Goal: Task Accomplishment & Management: Complete application form

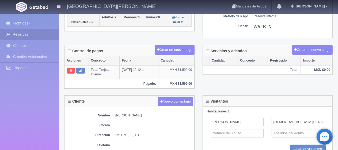
scroll to position [27, 0]
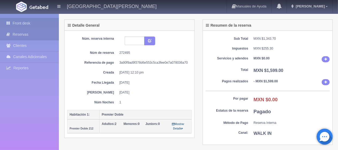
click at [46, 25] on link "Front desk" at bounding box center [29, 23] width 59 height 11
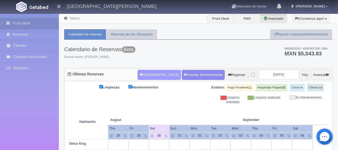
click at [140, 78] on button "[GEOGRAPHIC_DATA]" at bounding box center [158, 75] width 43 height 10
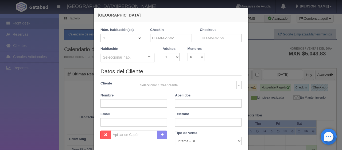
checkbox input "false"
click at [170, 38] on input "text" at bounding box center [171, 38] width 42 height 9
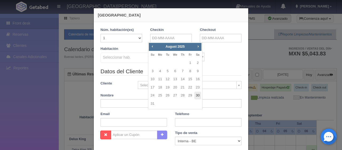
click at [198, 94] on link "30" at bounding box center [197, 96] width 7 height 8
type input "30-08-2025"
checkbox input "false"
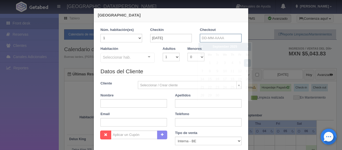
click at [204, 40] on input "text" at bounding box center [221, 38] width 42 height 9
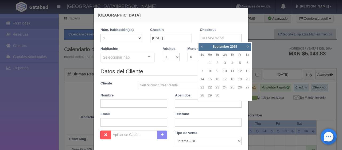
click at [202, 46] on span "Prev" at bounding box center [202, 46] width 4 height 4
click at [202, 105] on link "31" at bounding box center [202, 104] width 7 height 8
type input "31-08-2025"
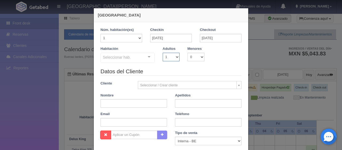
checkbox input "false"
click at [170, 56] on select "1 2 3 4 5 6 7 8 9 10" at bounding box center [171, 57] width 17 height 9
select select "4"
click at [163, 53] on select "1 2 3 4 5 6 7 8 9 10" at bounding box center [171, 57] width 17 height 9
click at [138, 57] on div "Seleccionar hab." at bounding box center [128, 58] width 54 height 10
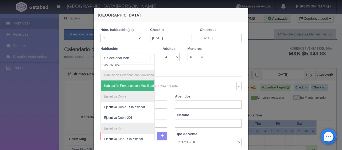
scroll to position [53, 0]
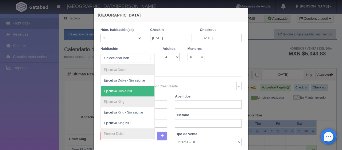
click at [120, 90] on span "Ejecutiva Doble 201" at bounding box center [118, 92] width 29 height 4
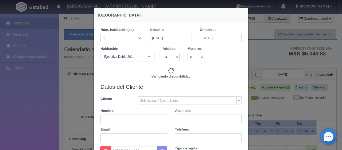
checkbox input "false"
click at [121, 116] on input "text" at bounding box center [134, 119] width 67 height 9
type input "1969.00"
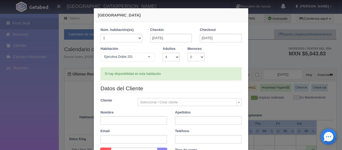
click at [184, 91] on legend "Datos del Cliente" at bounding box center [171, 89] width 141 height 8
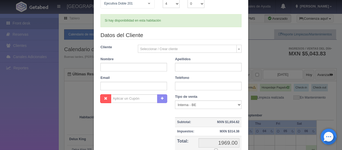
scroll to position [111, 0]
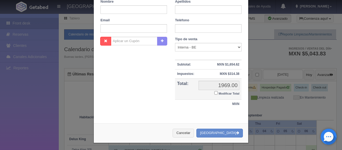
click at [215, 94] on input "Modificar Total" at bounding box center [215, 92] width 3 height 3
checkbox input "true"
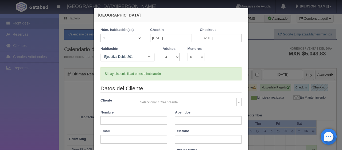
scroll to position [30, 0]
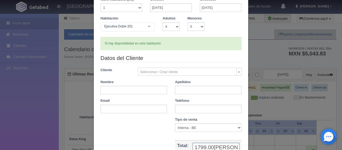
type input "1799.00Isrrael"
click at [117, 88] on input "text" at bounding box center [134, 90] width 67 height 9
type input "Isrrael"
click at [181, 108] on input "text" at bounding box center [208, 109] width 67 height 9
click at [187, 90] on input "Reynaq" at bounding box center [208, 90] width 67 height 9
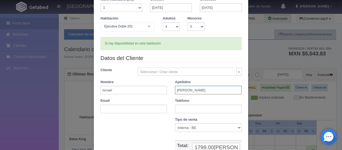
type input "Reyna"
click at [185, 106] on input "text" at bounding box center [208, 109] width 67 height 9
type input "4441301702"
click at [202, 132] on select "Correo Electronico Interna - BE Llamada OTA Externa Otro WALK IN" at bounding box center [208, 128] width 67 height 9
select select "walkin"
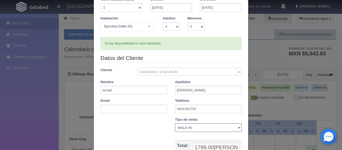
click at [175, 124] on select "Correo Electronico Interna - BE Llamada OTA Externa Otro WALK IN" at bounding box center [208, 128] width 67 height 9
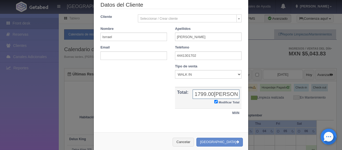
drag, startPoint x: 235, startPoint y: 95, endPoint x: 220, endPoint y: 95, distance: 15.5
click at [220, 95] on input "1799.00Isrrael" at bounding box center [216, 94] width 47 height 9
type input "1799.00"
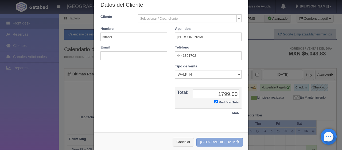
click at [219, 142] on button "[GEOGRAPHIC_DATA]" at bounding box center [219, 142] width 47 height 9
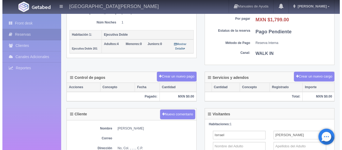
scroll to position [160, 0]
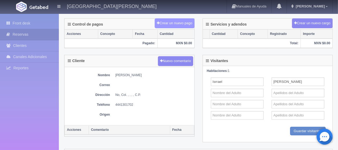
click at [172, 22] on button "Crear un nuevo pago" at bounding box center [174, 23] width 40 height 10
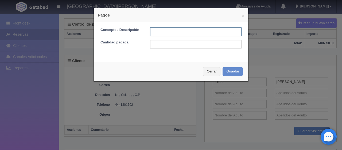
click at [190, 32] on input "text" at bounding box center [195, 32] width 91 height 9
type input "Total Tarjeta"
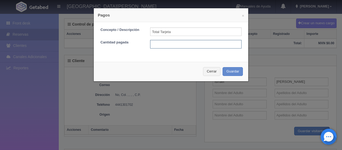
click at [189, 43] on input "text" at bounding box center [195, 44] width 91 height 9
type input "1799.00"
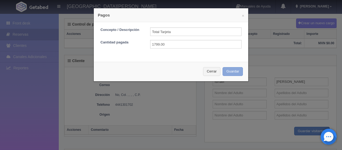
click at [223, 69] on button "Guardar" at bounding box center [233, 71] width 20 height 9
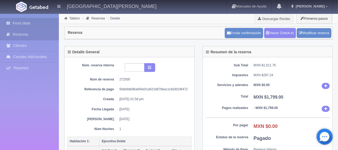
click at [33, 23] on link "Front desk" at bounding box center [29, 23] width 59 height 11
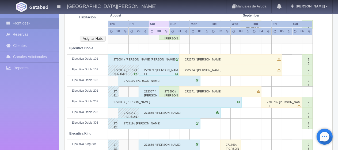
scroll to position [20, 0]
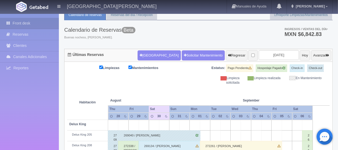
click at [228, 82] on div "Limpieza solicitada" at bounding box center [222, 80] width 41 height 9
drag, startPoint x: 293, startPoint y: 88, endPoint x: 192, endPoint y: 75, distance: 101.1
click at [267, 86] on th "September Sep" at bounding box center [261, 95] width 41 height 20
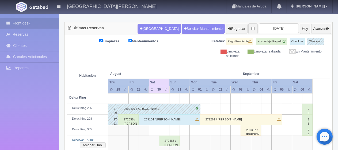
scroll to position [100, 0]
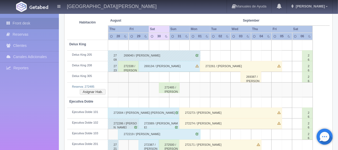
click at [172, 90] on div "272485 / [PERSON_NAME] ." at bounding box center [169, 88] width 21 height 11
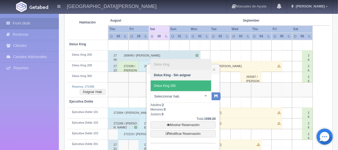
click at [187, 87] on span "Delux King 305" at bounding box center [180, 86] width 60 height 11
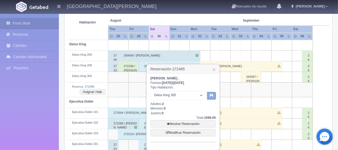
click at [215, 96] on button "button" at bounding box center [211, 96] width 9 height 8
